Goal: Information Seeking & Learning: Learn about a topic

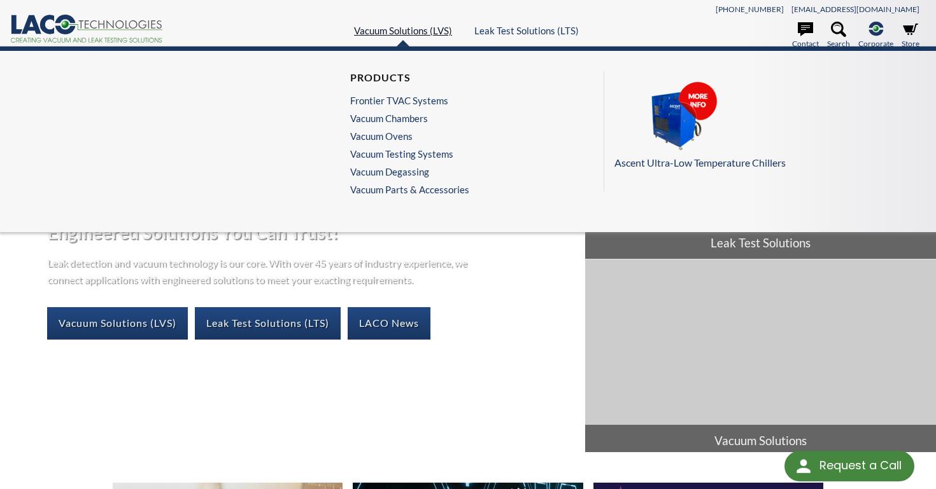
click at [390, 31] on link "Vacuum Solutions (LVS)" at bounding box center [403, 30] width 98 height 11
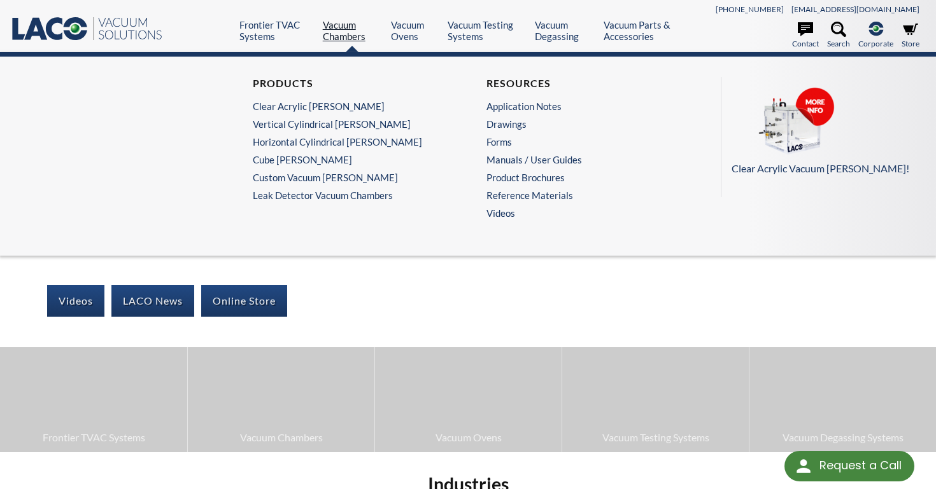
click at [339, 28] on link "Vacuum Chambers" at bounding box center [352, 30] width 59 height 23
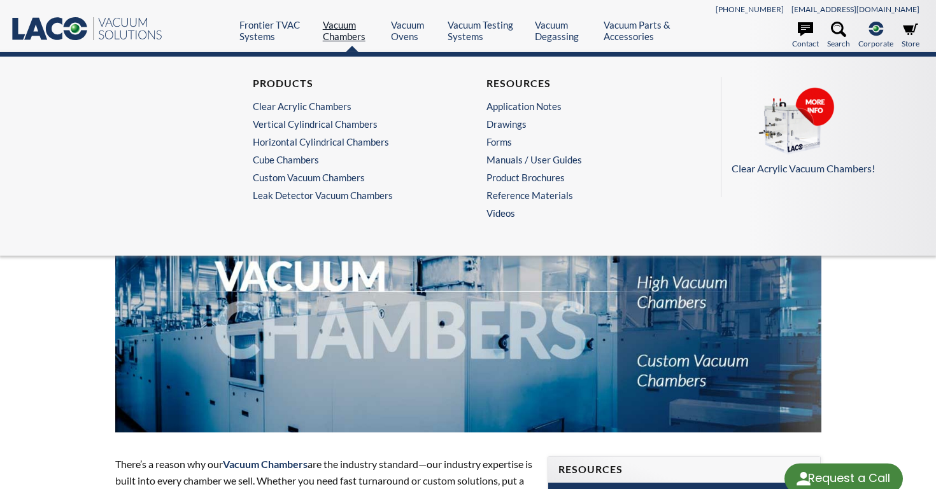
select select "Language Translate Widget"
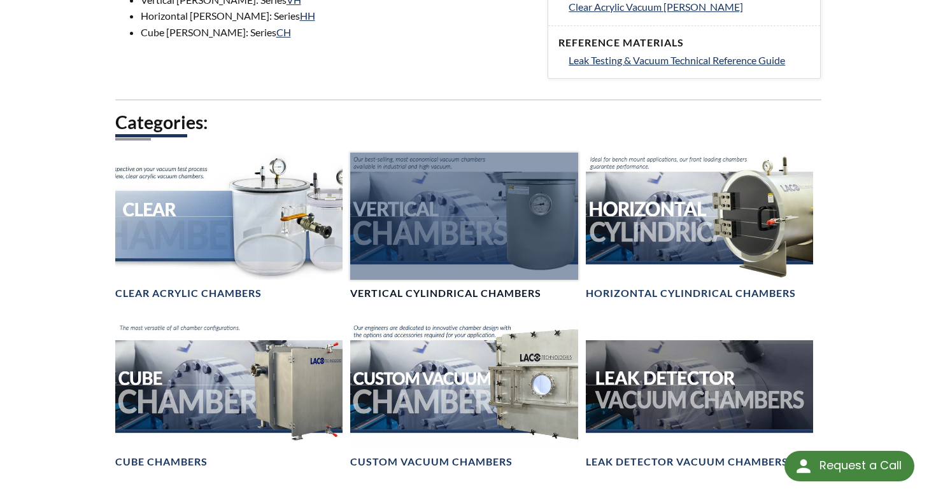
scroll to position [648, 0]
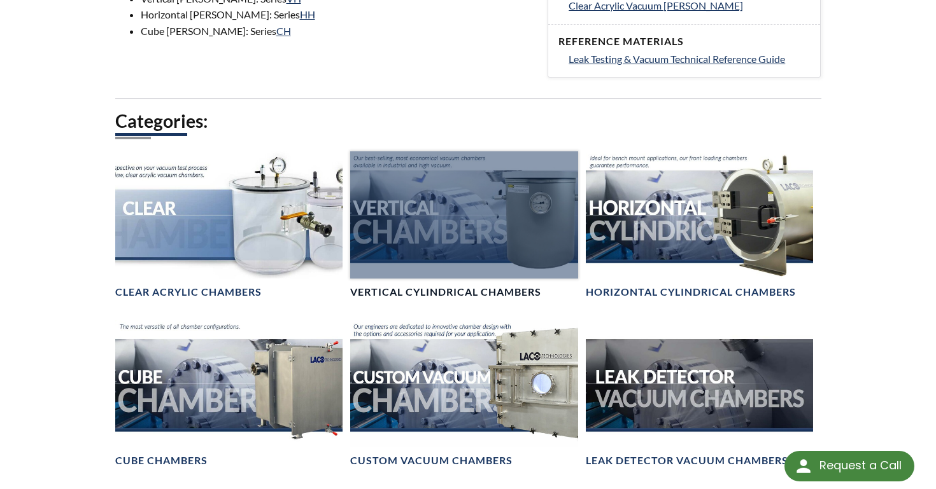
click at [512, 206] on div at bounding box center [464, 215] width 228 height 128
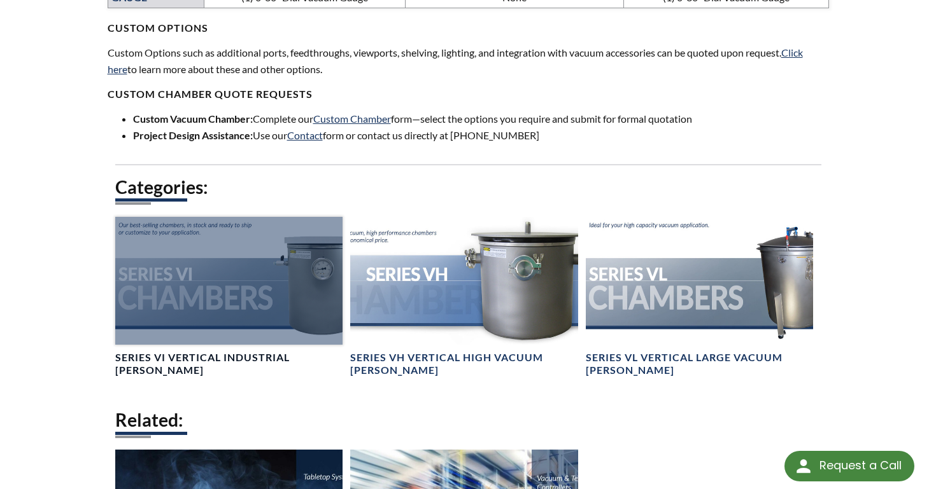
scroll to position [987, 0]
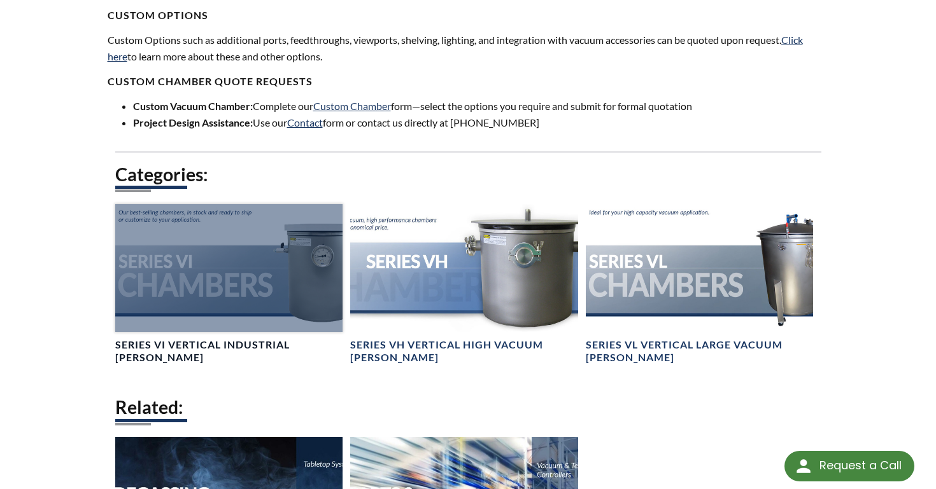
click at [260, 269] on div at bounding box center [229, 268] width 228 height 128
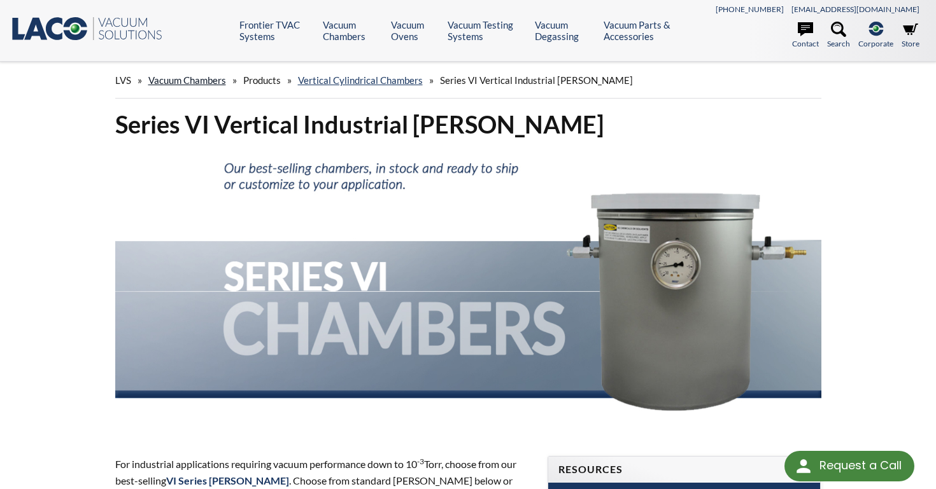
click at [200, 79] on link "Vacuum Chambers" at bounding box center [187, 79] width 78 height 11
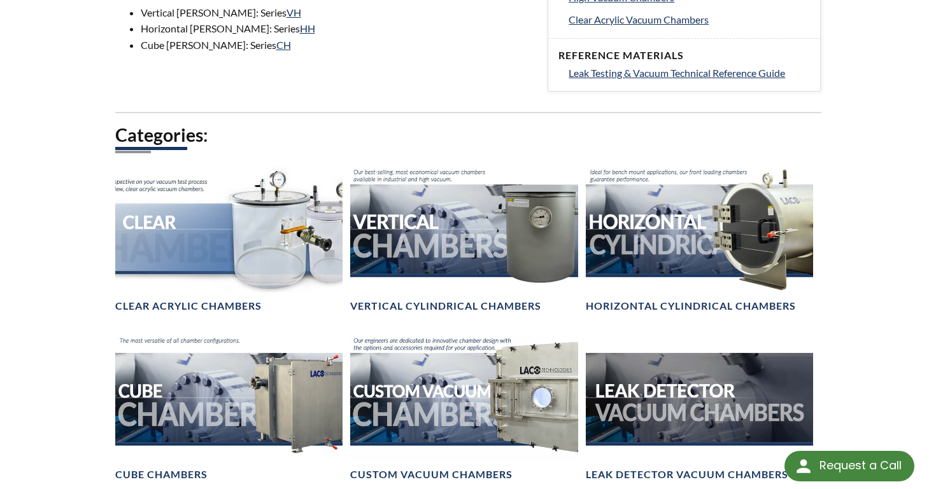
scroll to position [638, 0]
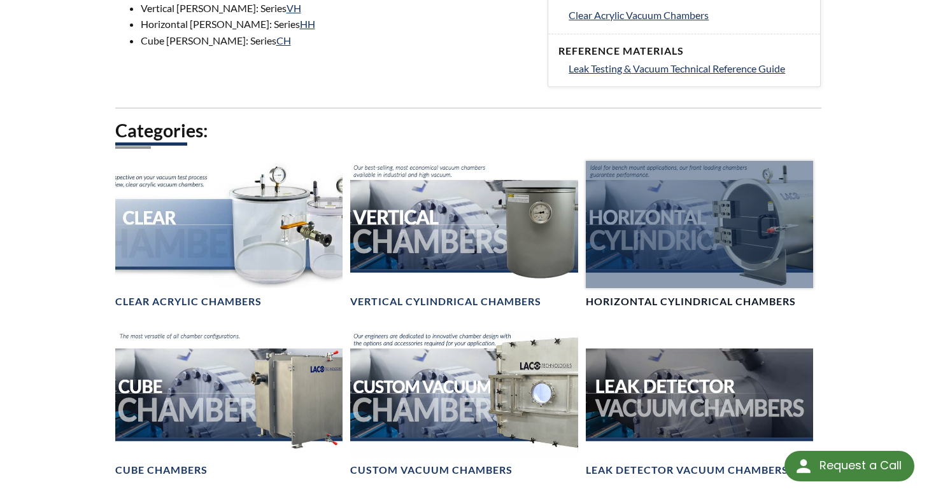
click at [737, 252] on div at bounding box center [699, 225] width 228 height 128
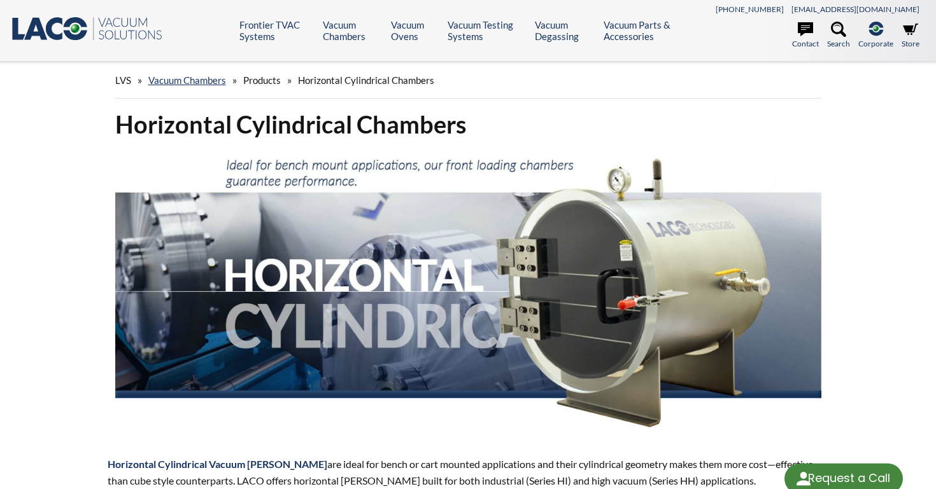
select select "Language Translate Widget"
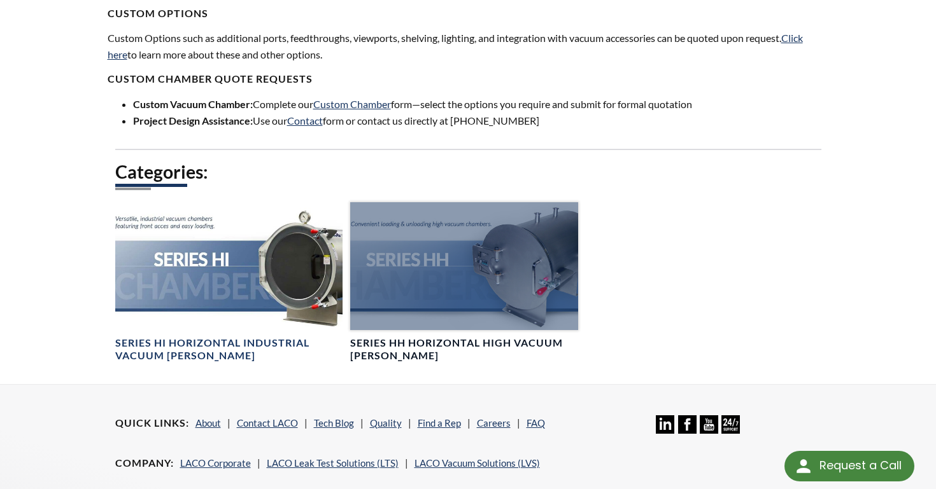
scroll to position [866, 0]
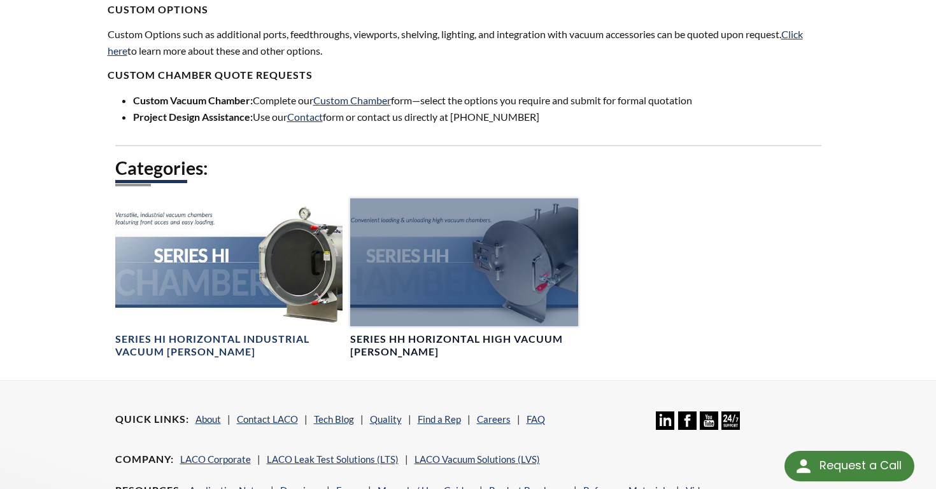
click at [423, 272] on div at bounding box center [464, 263] width 228 height 128
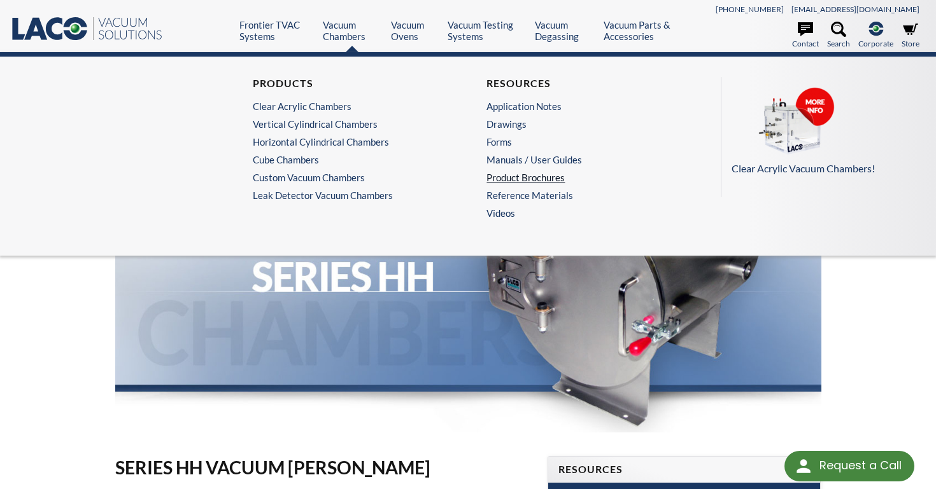
click at [522, 175] on link "Product Brochures" at bounding box center [581, 177] width 190 height 11
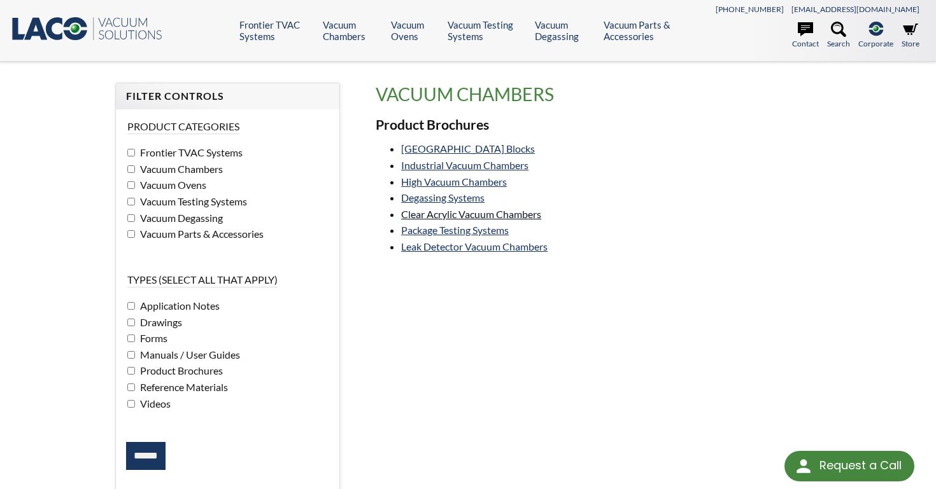
click at [437, 215] on link "Clear Acrylic Vacuum Chambers" at bounding box center [471, 214] width 140 height 12
click at [431, 150] on link "Vacuum Chamber Building Blocks" at bounding box center [468, 149] width 134 height 12
click at [427, 165] on link "Industrial Vacuum Chambers" at bounding box center [464, 165] width 127 height 12
click at [519, 165] on link "Industrial Vacuum Chambers" at bounding box center [464, 165] width 127 height 12
click at [471, 181] on link "High Vacuum Chambers" at bounding box center [454, 182] width 106 height 12
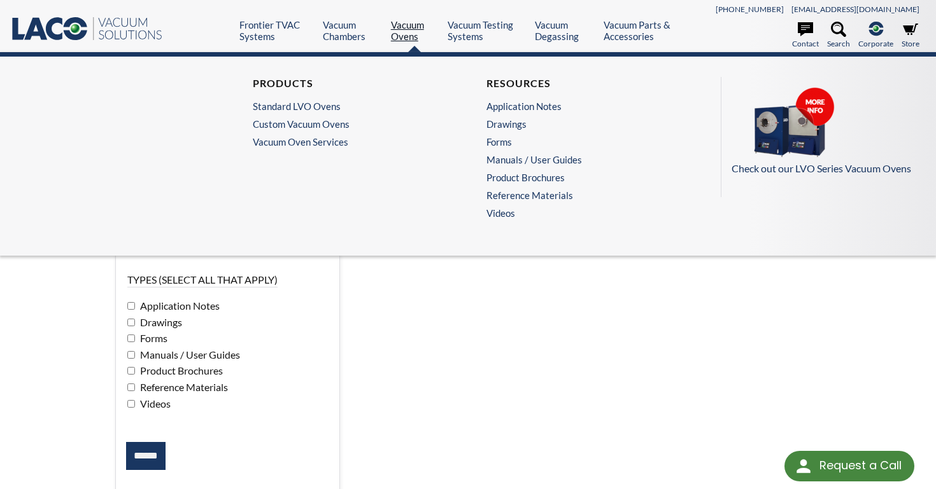
click at [408, 26] on link "Vacuum Ovens" at bounding box center [414, 30] width 47 height 23
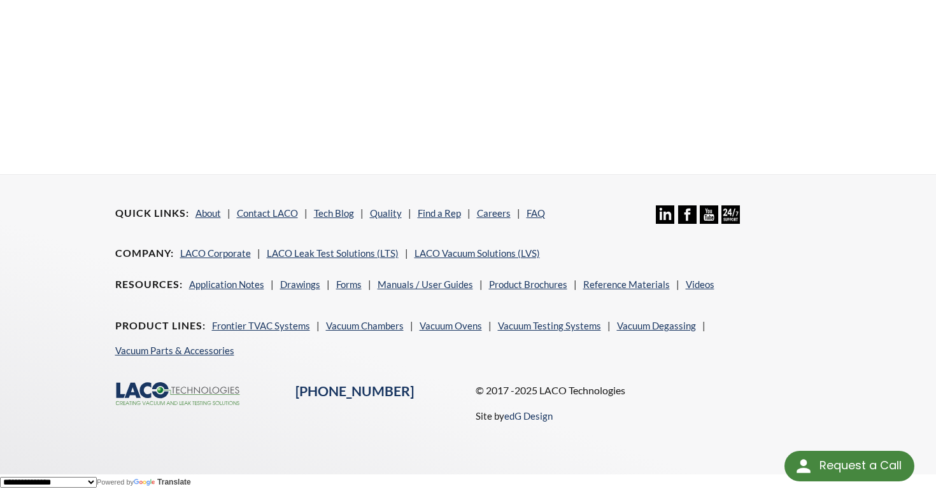
scroll to position [504, 0]
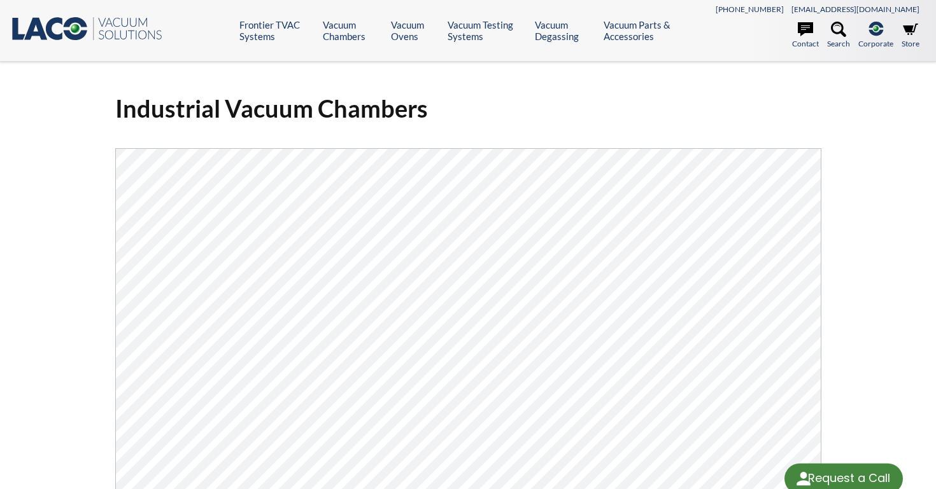
select select "Language Translate Widget"
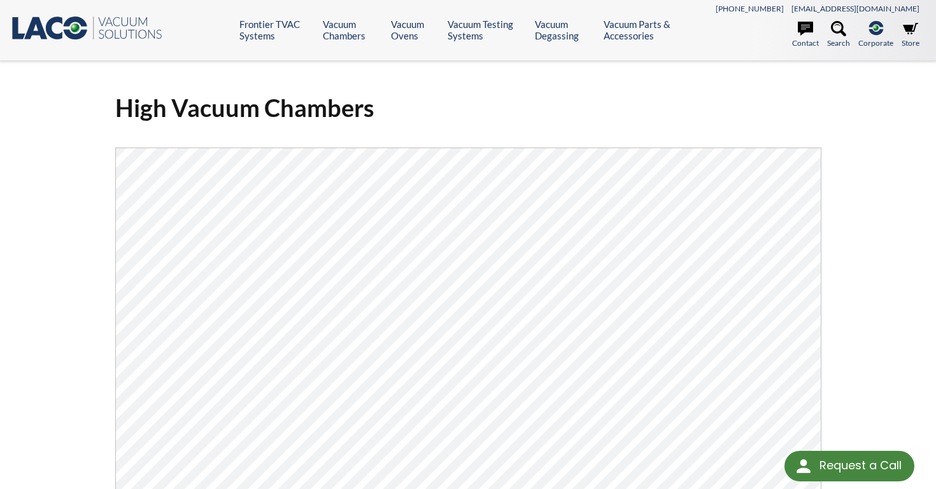
scroll to position [3, 0]
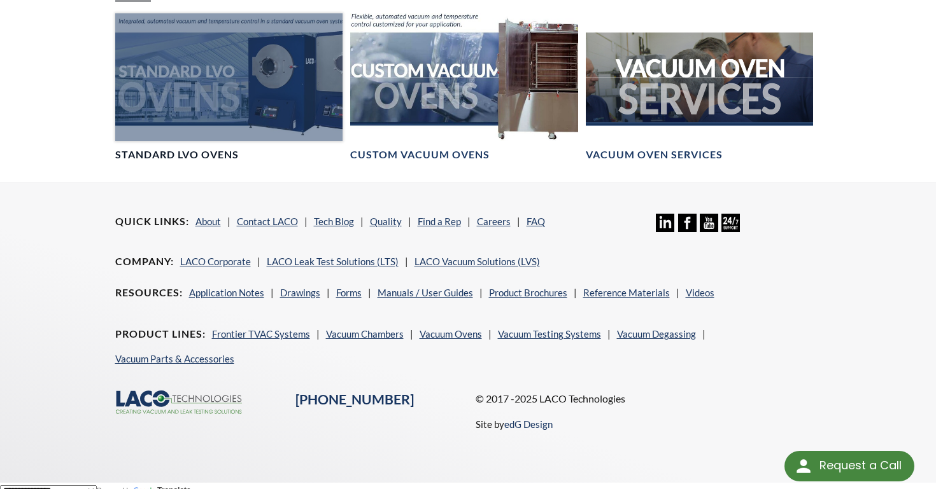
scroll to position [913, 0]
